Goal: Task Accomplishment & Management: Use online tool/utility

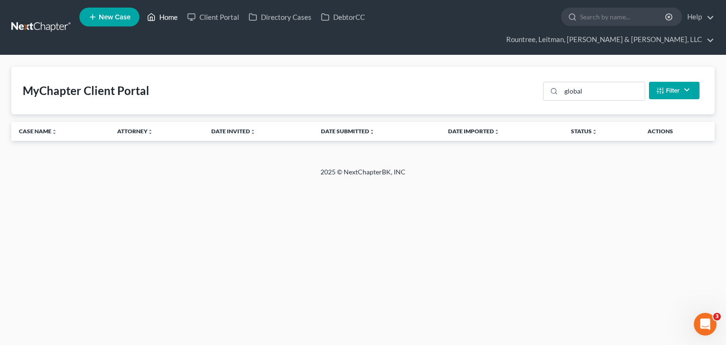
click at [170, 21] on link "Home" at bounding box center [162, 17] width 40 height 17
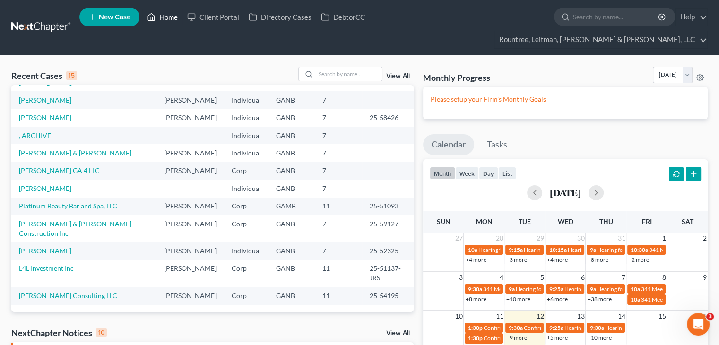
scroll to position [112, 0]
click at [331, 67] on input "search" at bounding box center [349, 74] width 66 height 14
type input "a"
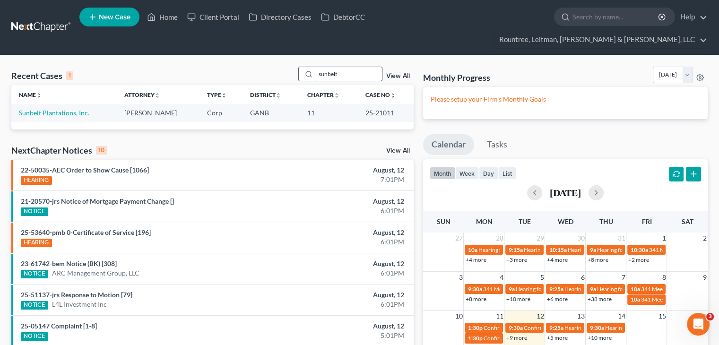
scroll to position [0, 0]
type input "sunbelt"
click at [61, 109] on link "Sunbelt Plantations, Inc." at bounding box center [54, 113] width 70 height 8
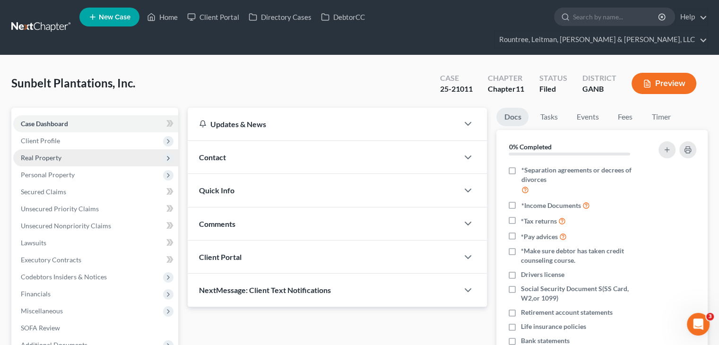
click at [48, 154] on span "Real Property" at bounding box center [41, 158] width 41 height 8
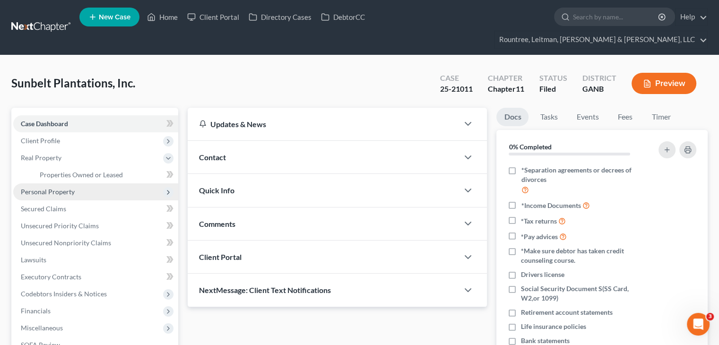
click at [49, 188] on span "Personal Property" at bounding box center [48, 192] width 54 height 8
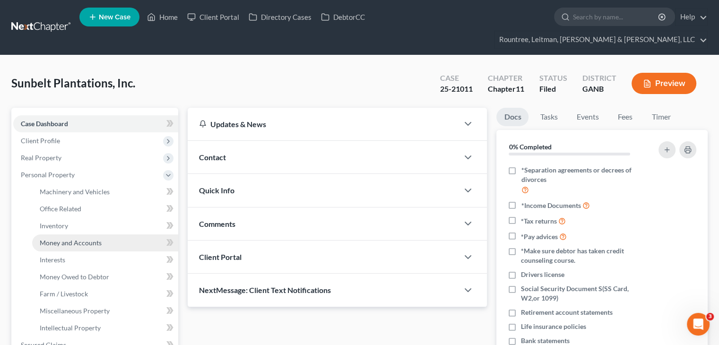
click at [58, 239] on span "Money and Accounts" at bounding box center [71, 243] width 62 height 8
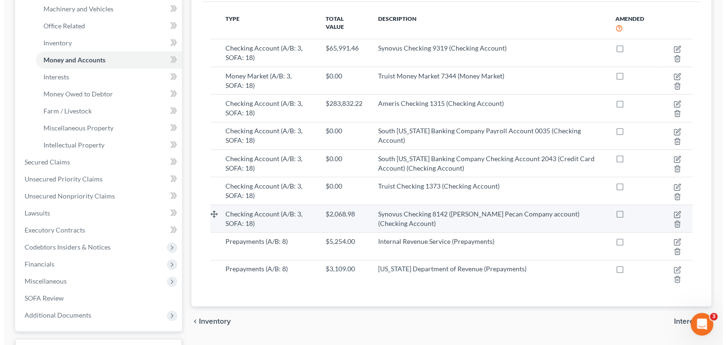
scroll to position [189, 0]
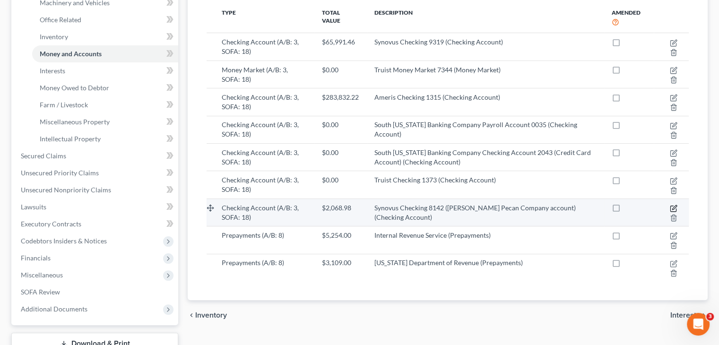
click at [673, 205] on icon "button" at bounding box center [674, 207] width 4 height 4
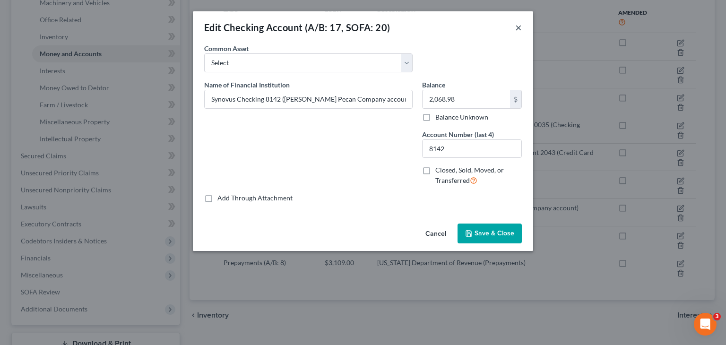
click at [517, 27] on button "×" at bounding box center [518, 27] width 7 height 11
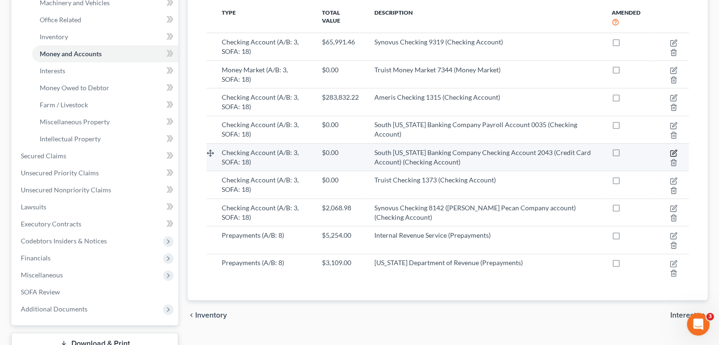
click at [673, 150] on icon "button" at bounding box center [674, 152] width 4 height 4
